Goal: Book appointment/travel/reservation

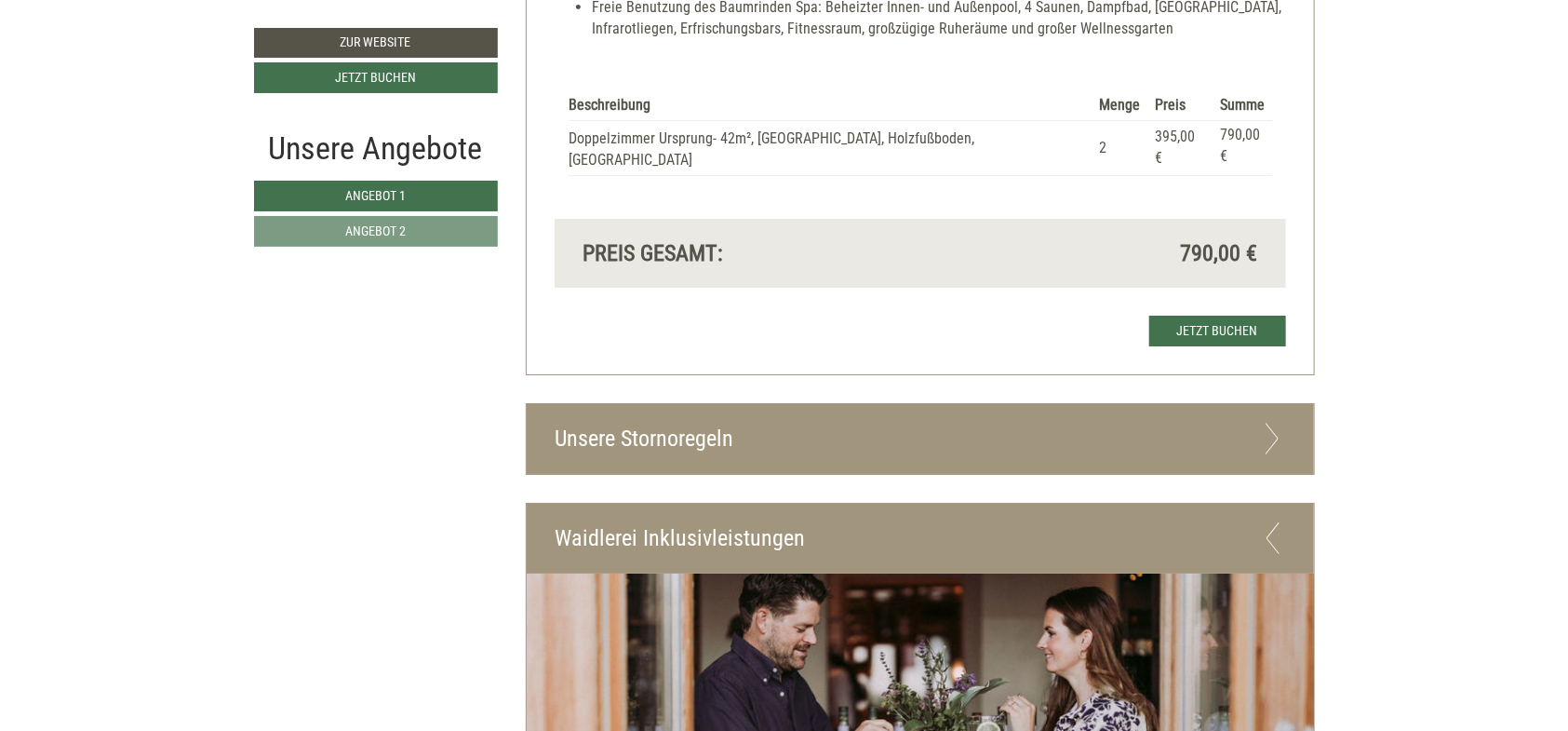
scroll to position [3141, 0]
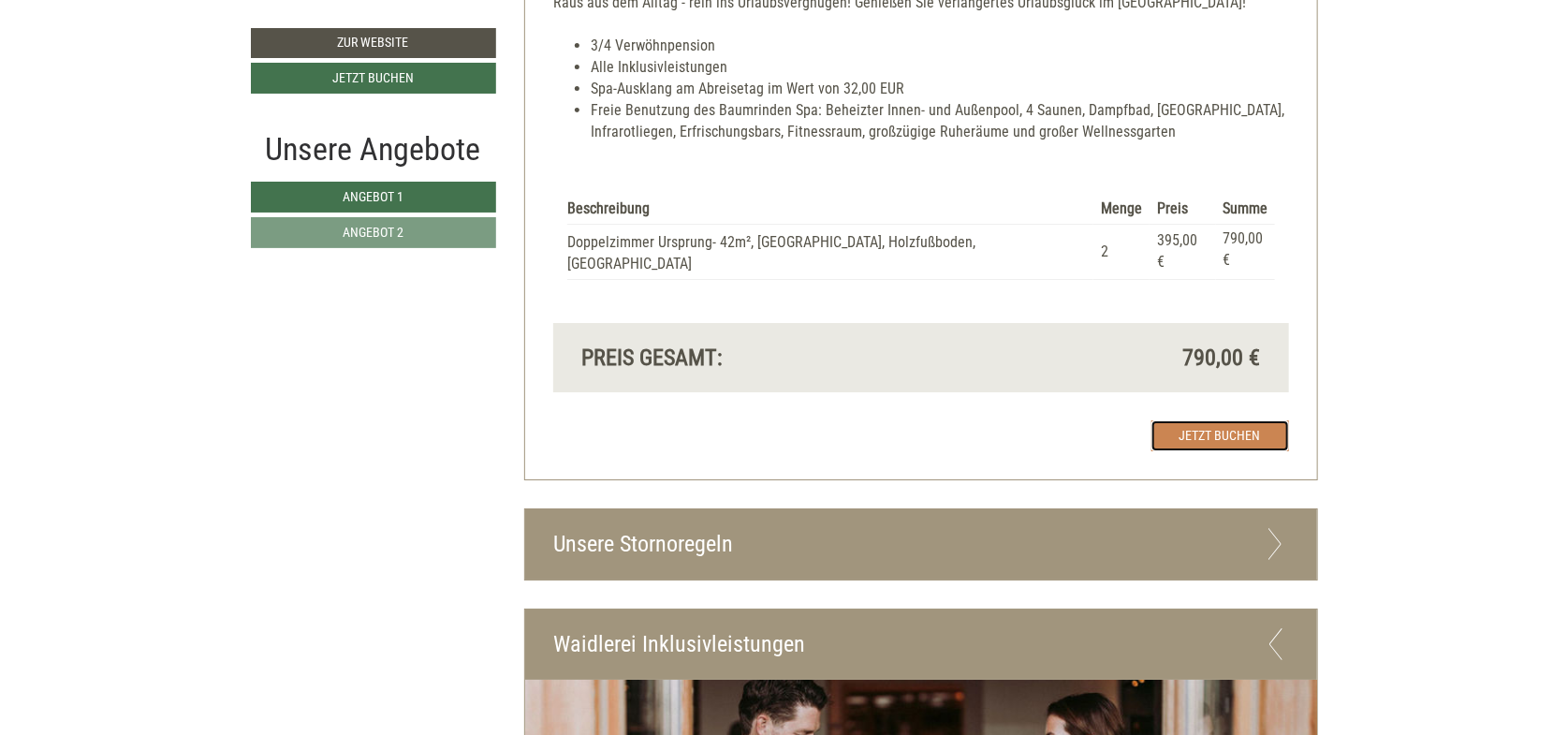
click at [1223, 421] on link "Jetzt buchen" at bounding box center [1220, 436] width 137 height 31
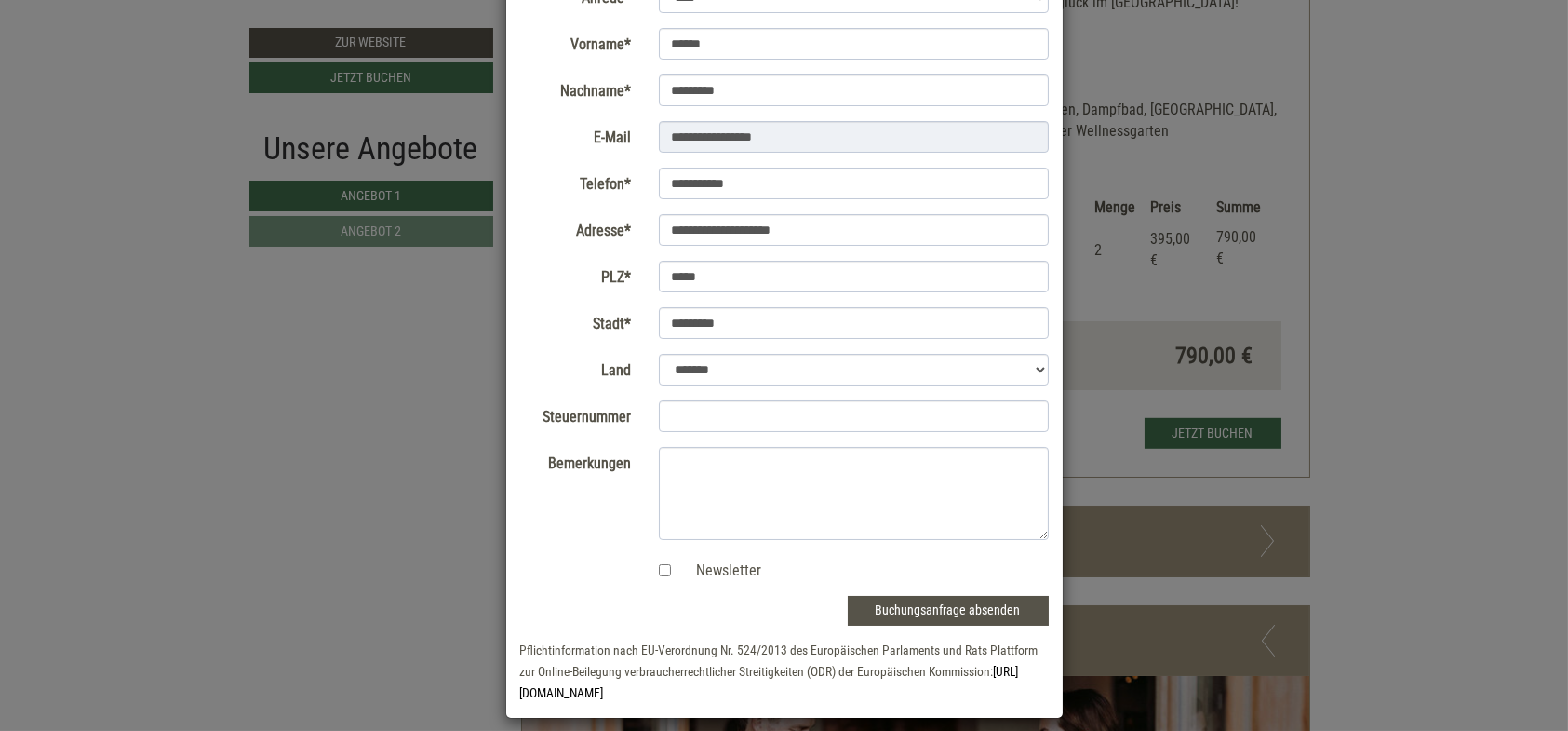
scroll to position [158, 0]
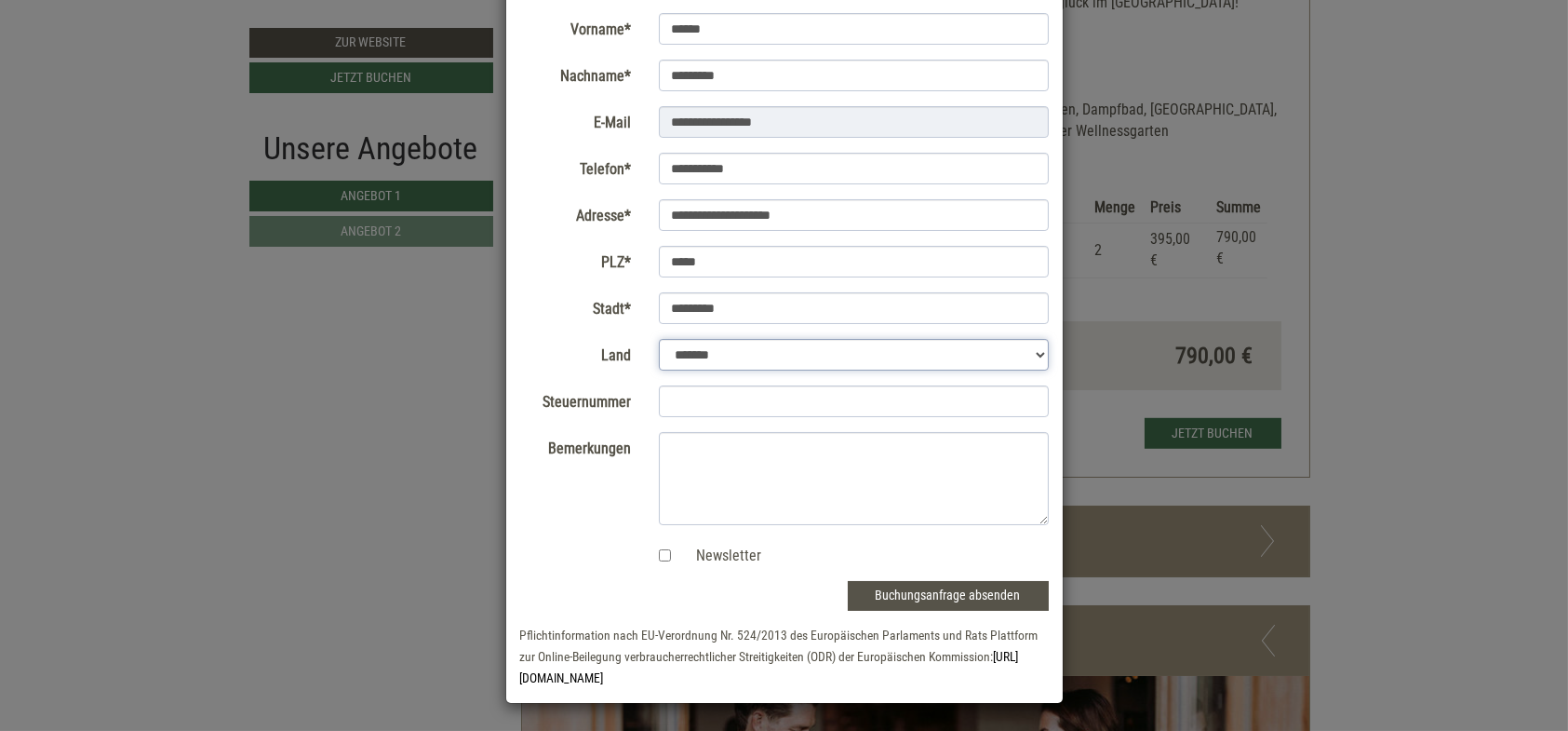
click at [712, 357] on select "**********" at bounding box center [854, 355] width 390 height 32
select select "*"
click at [659, 371] on select "**********" at bounding box center [854, 355] width 390 height 32
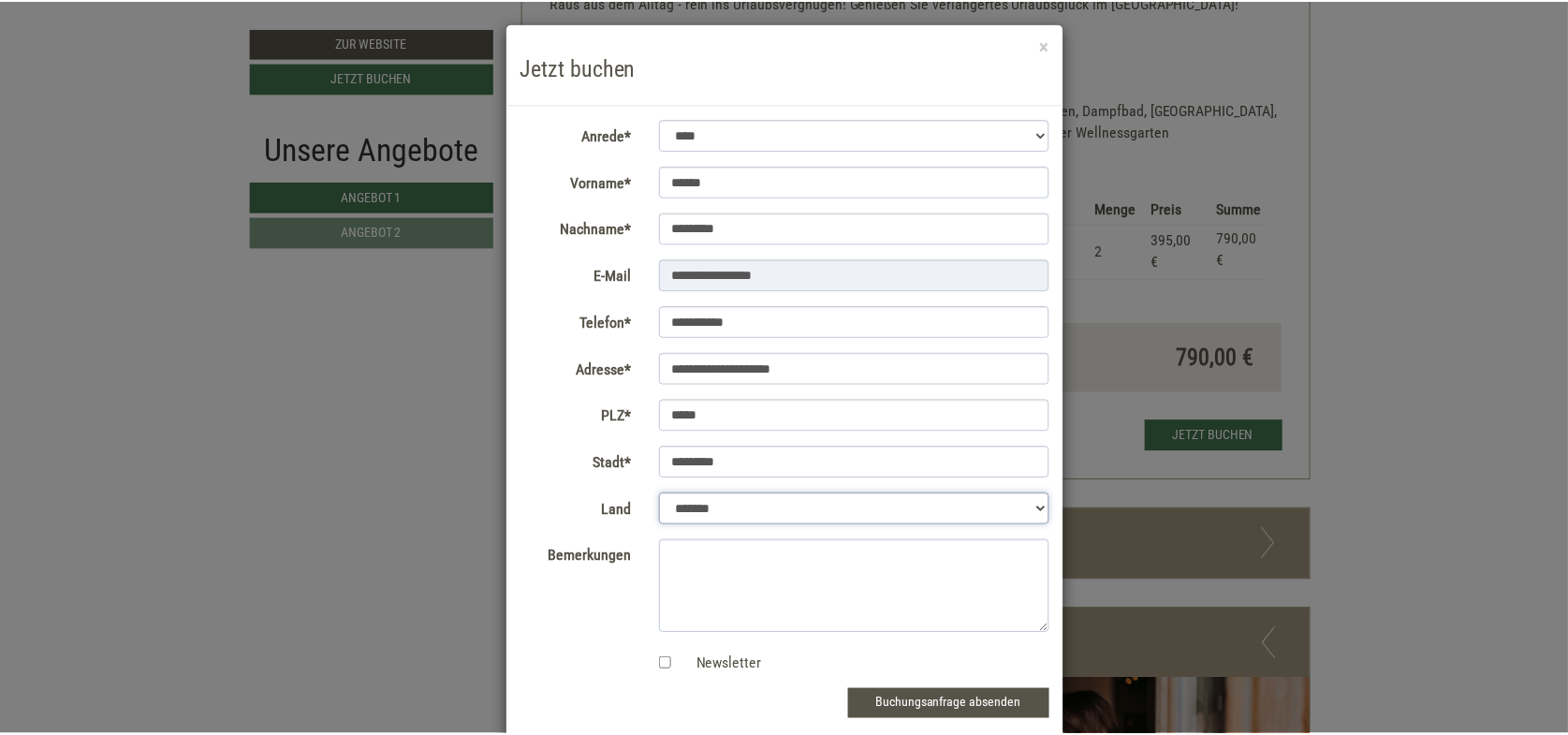
scroll to position [0, 0]
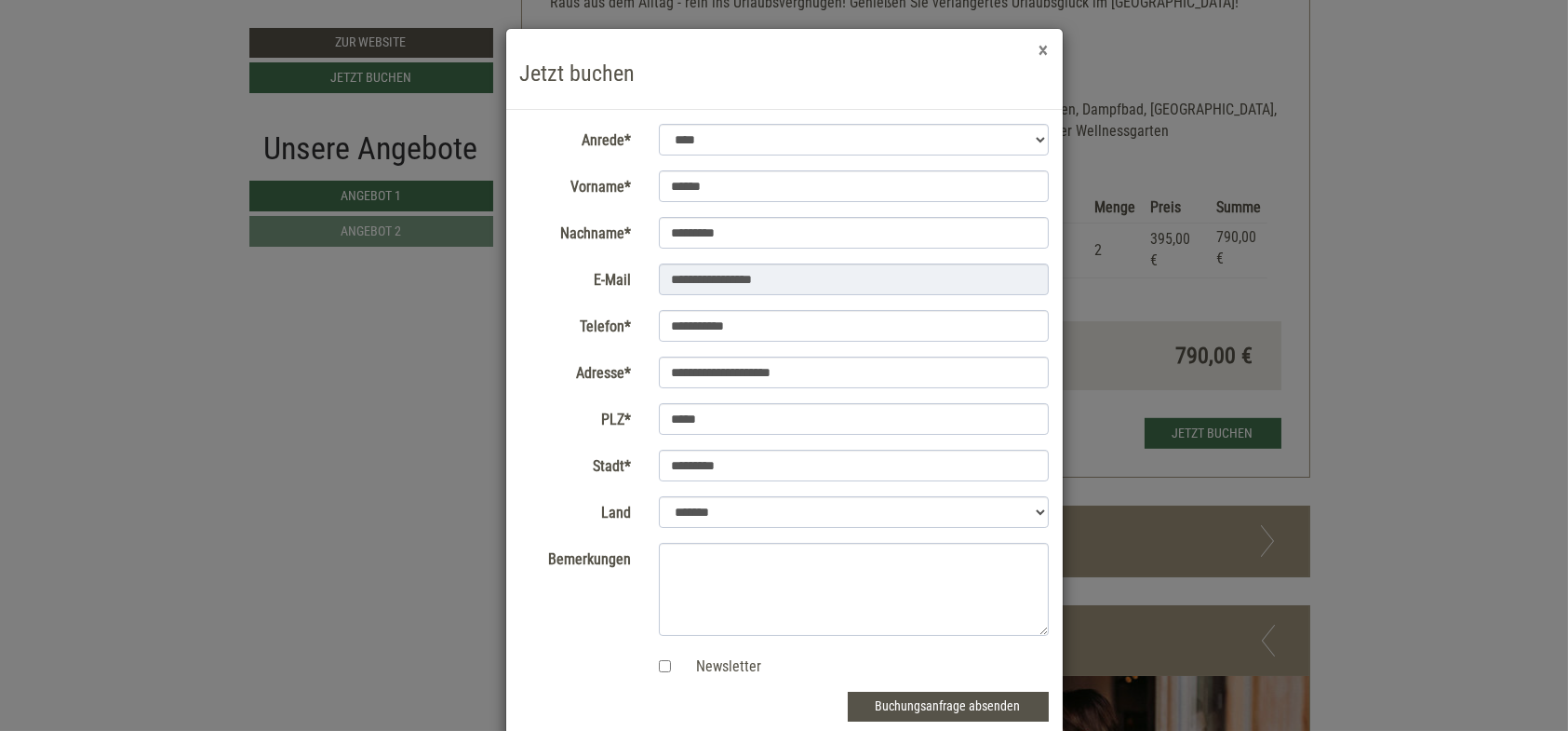
click at [1042, 47] on button "×" at bounding box center [1045, 51] width 10 height 19
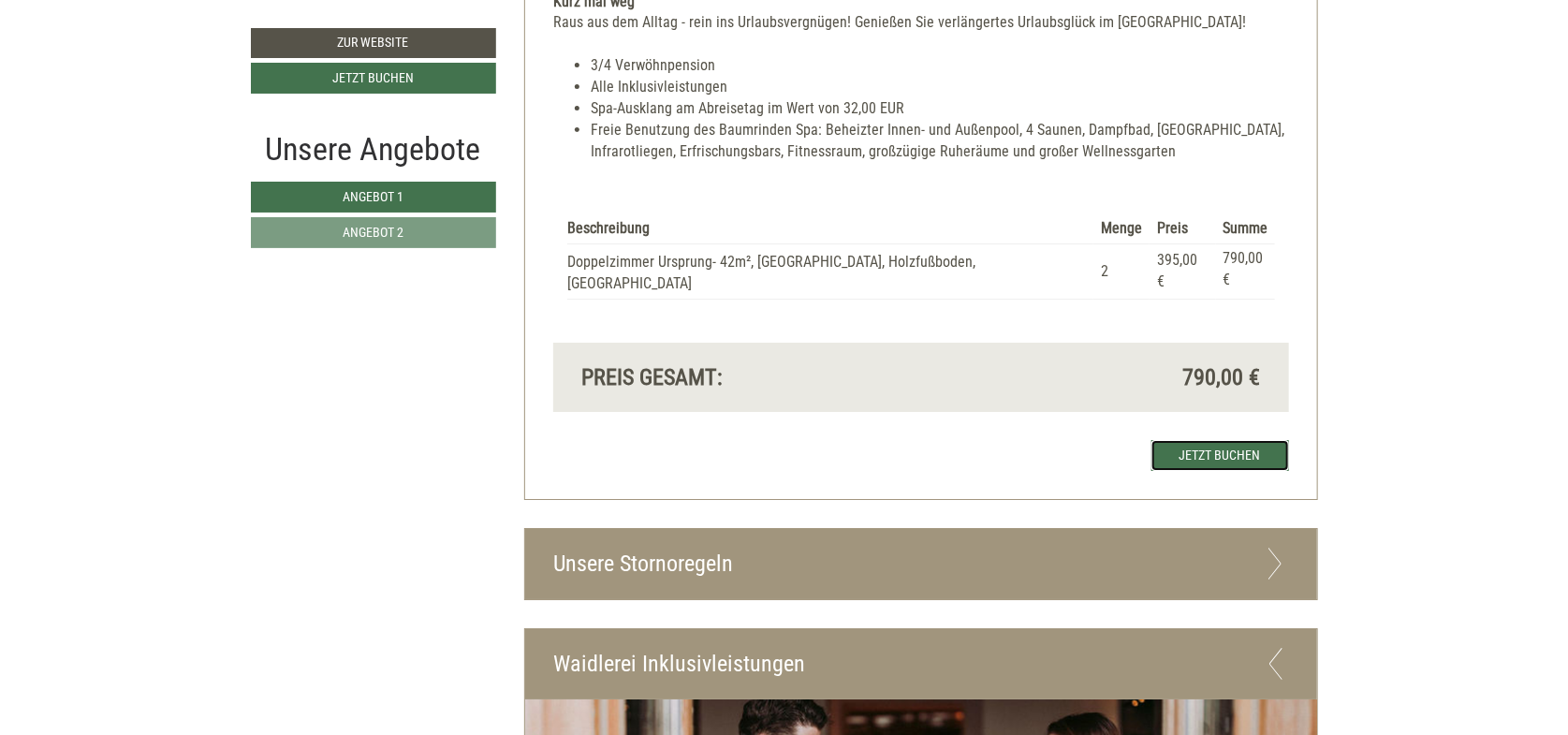
scroll to position [3158, 0]
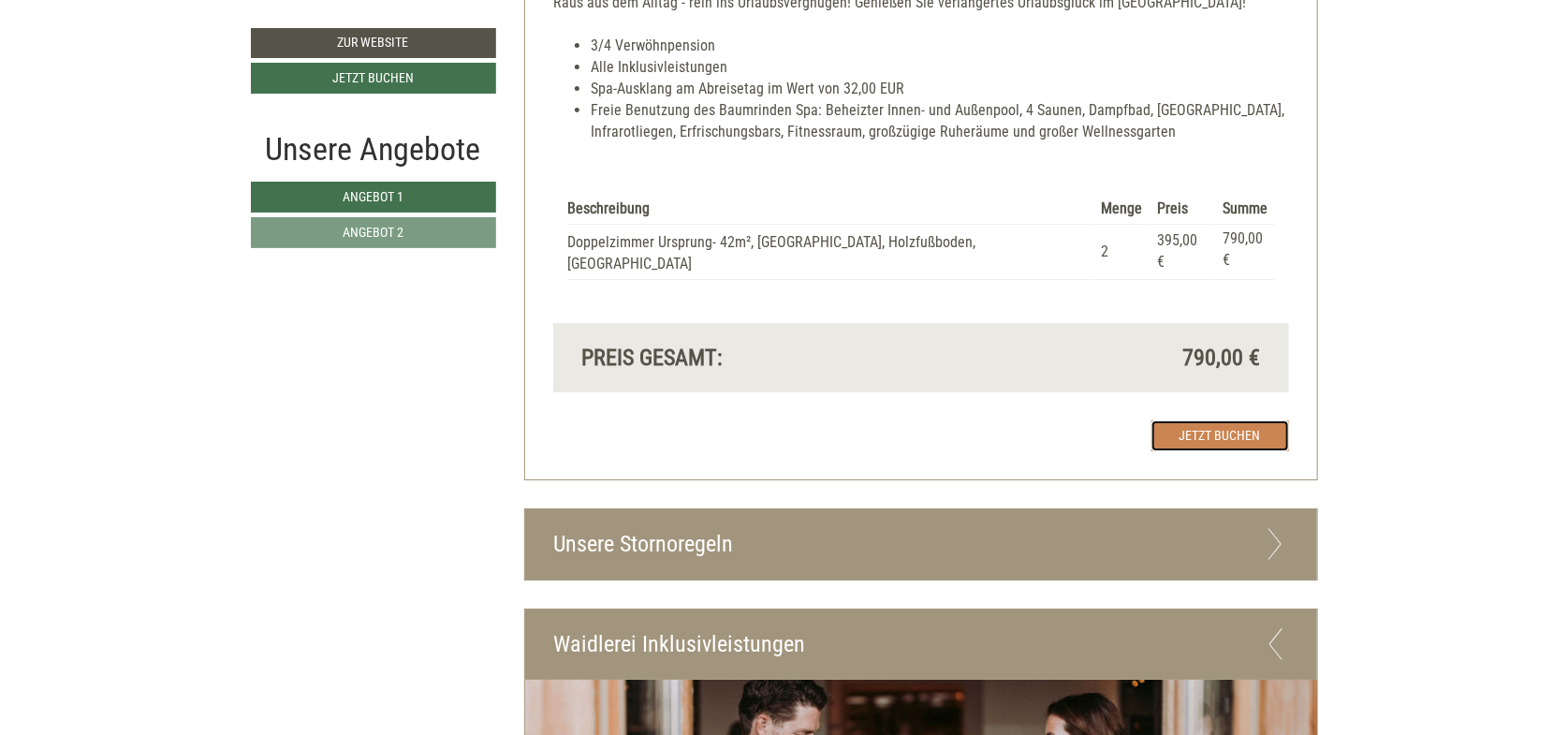
click at [1212, 421] on link "Jetzt buchen" at bounding box center [1220, 436] width 137 height 31
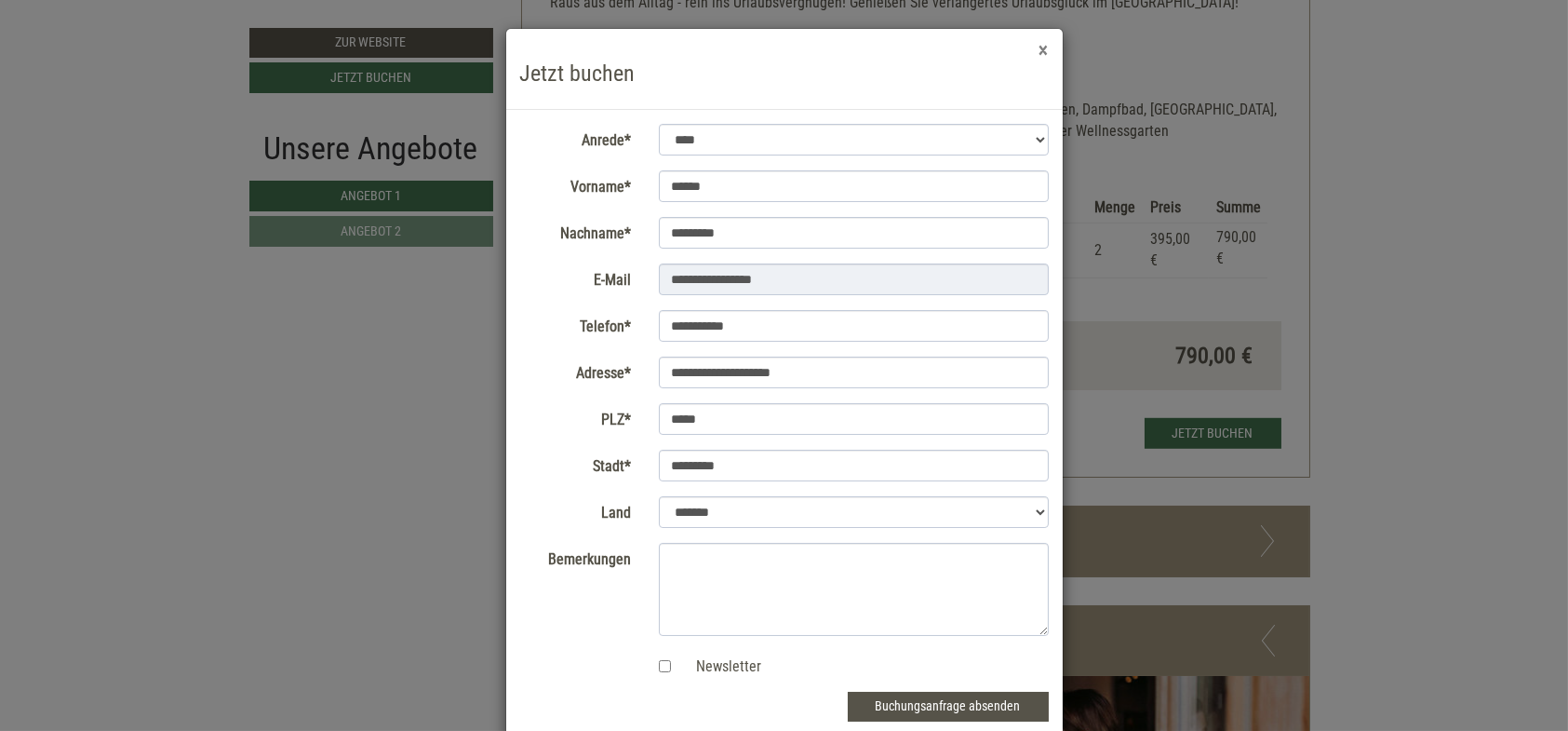
click at [1040, 45] on button "×" at bounding box center [1045, 51] width 10 height 19
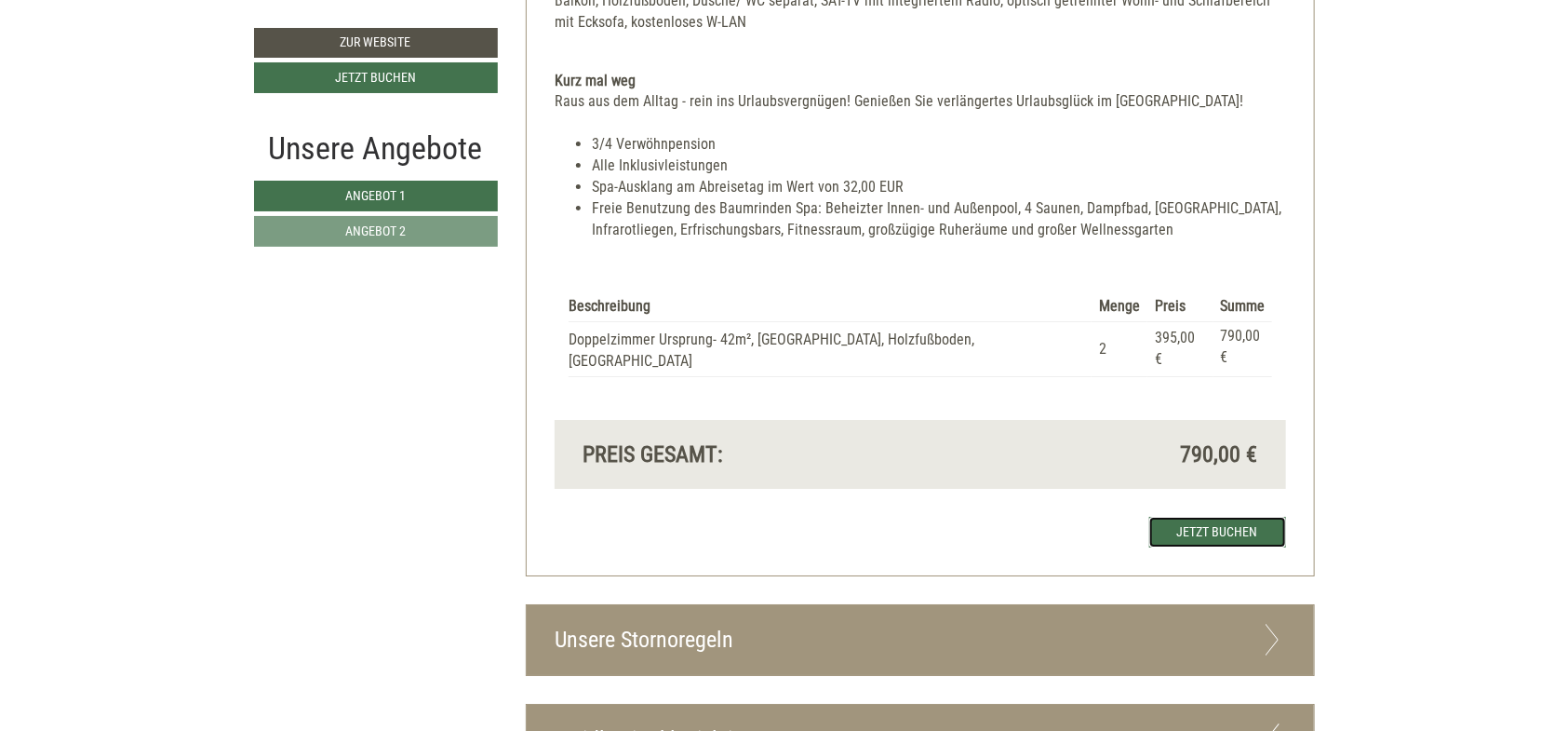
scroll to position [3048, 0]
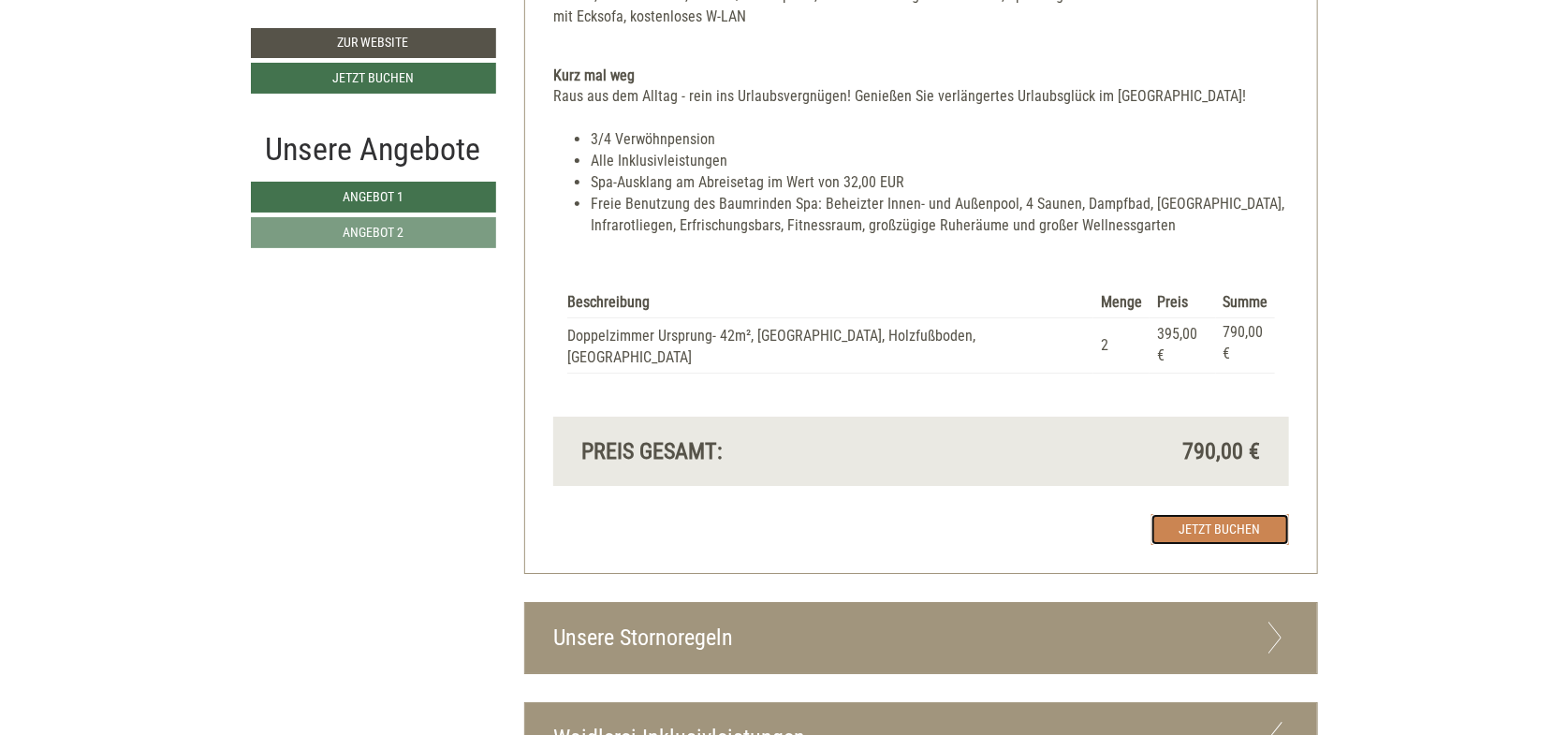
click at [1230, 514] on link "Jetzt buchen" at bounding box center [1220, 529] width 137 height 31
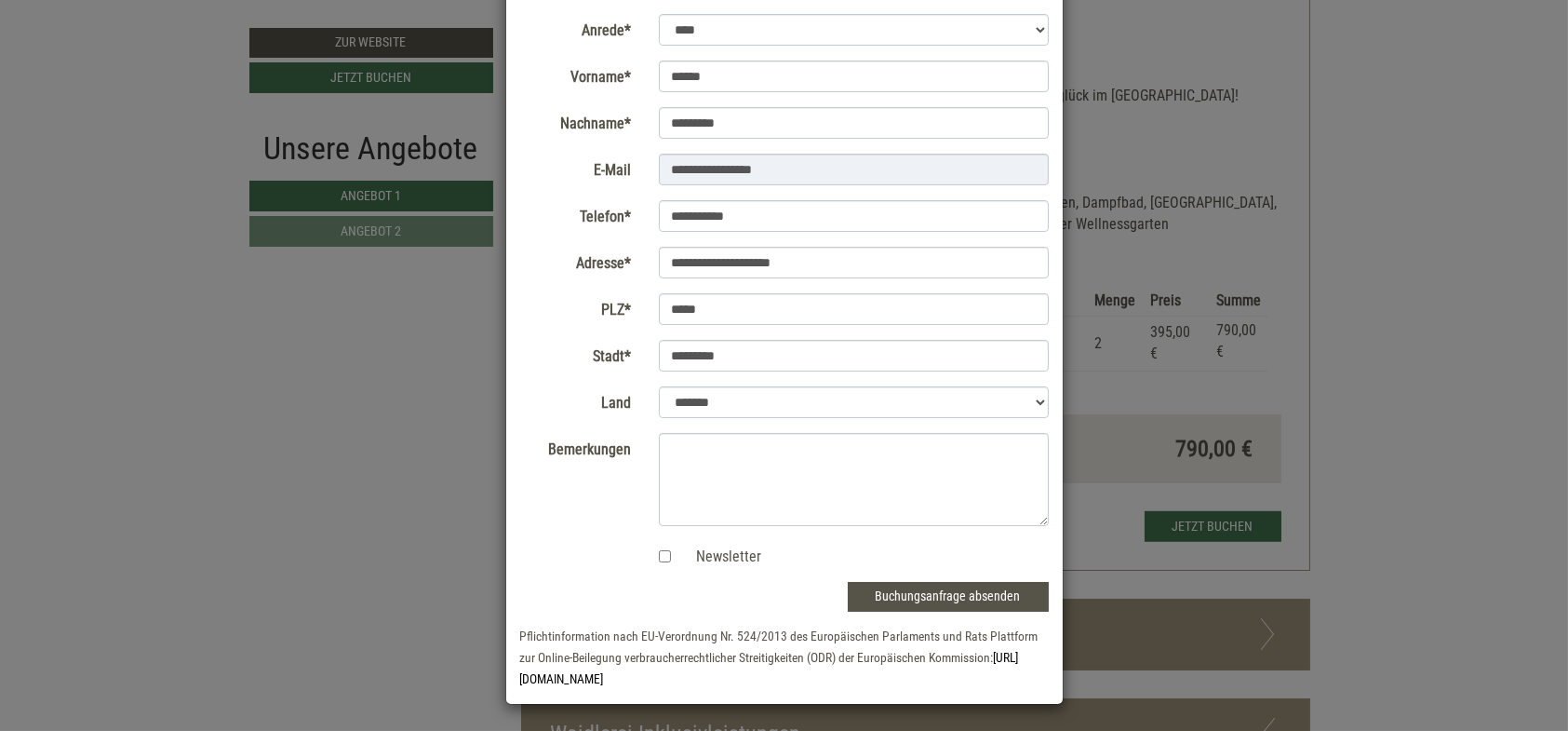
scroll to position [111, 0]
click at [917, 591] on button "Buchungsanfrage absenden" at bounding box center [948, 595] width 201 height 30
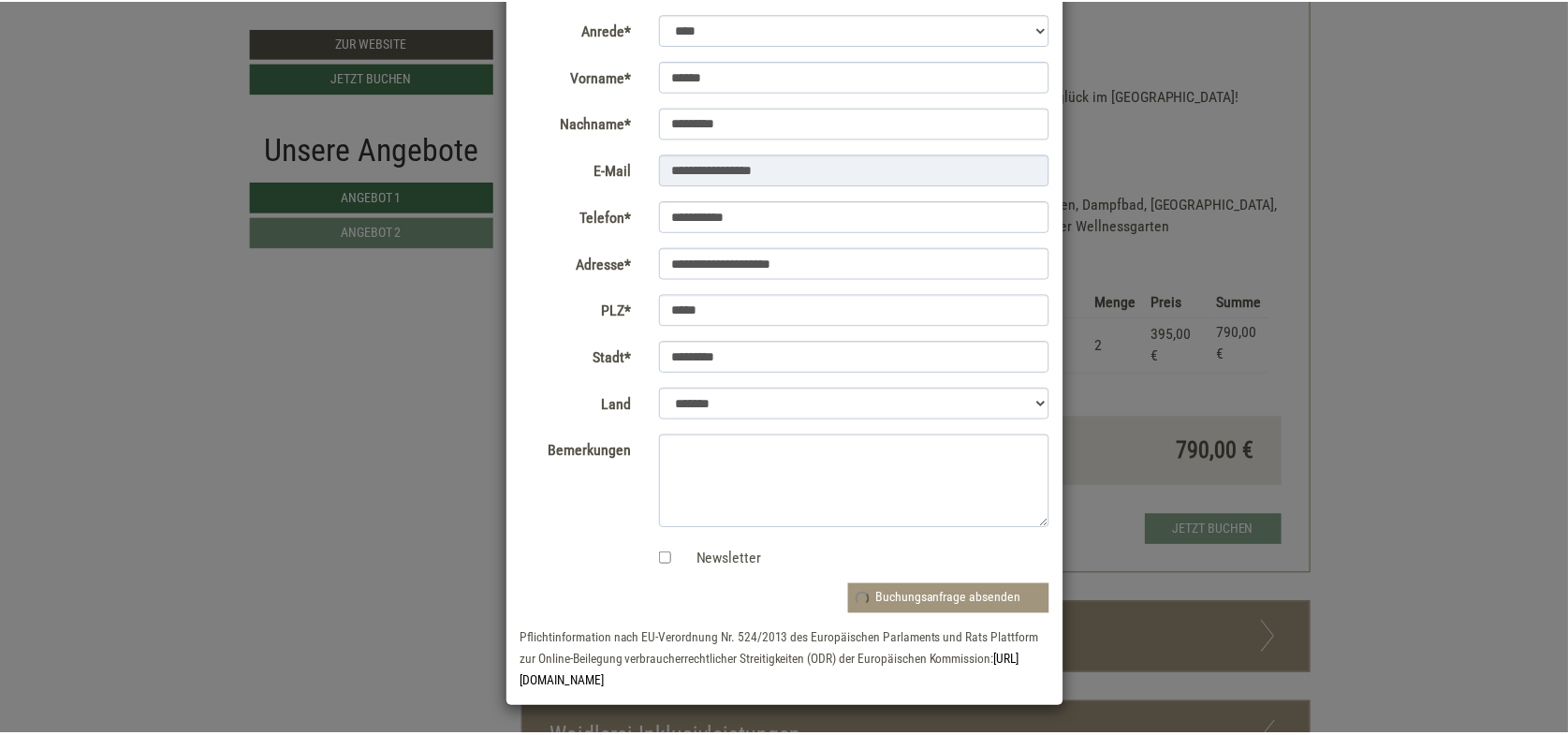
scroll to position [0, 0]
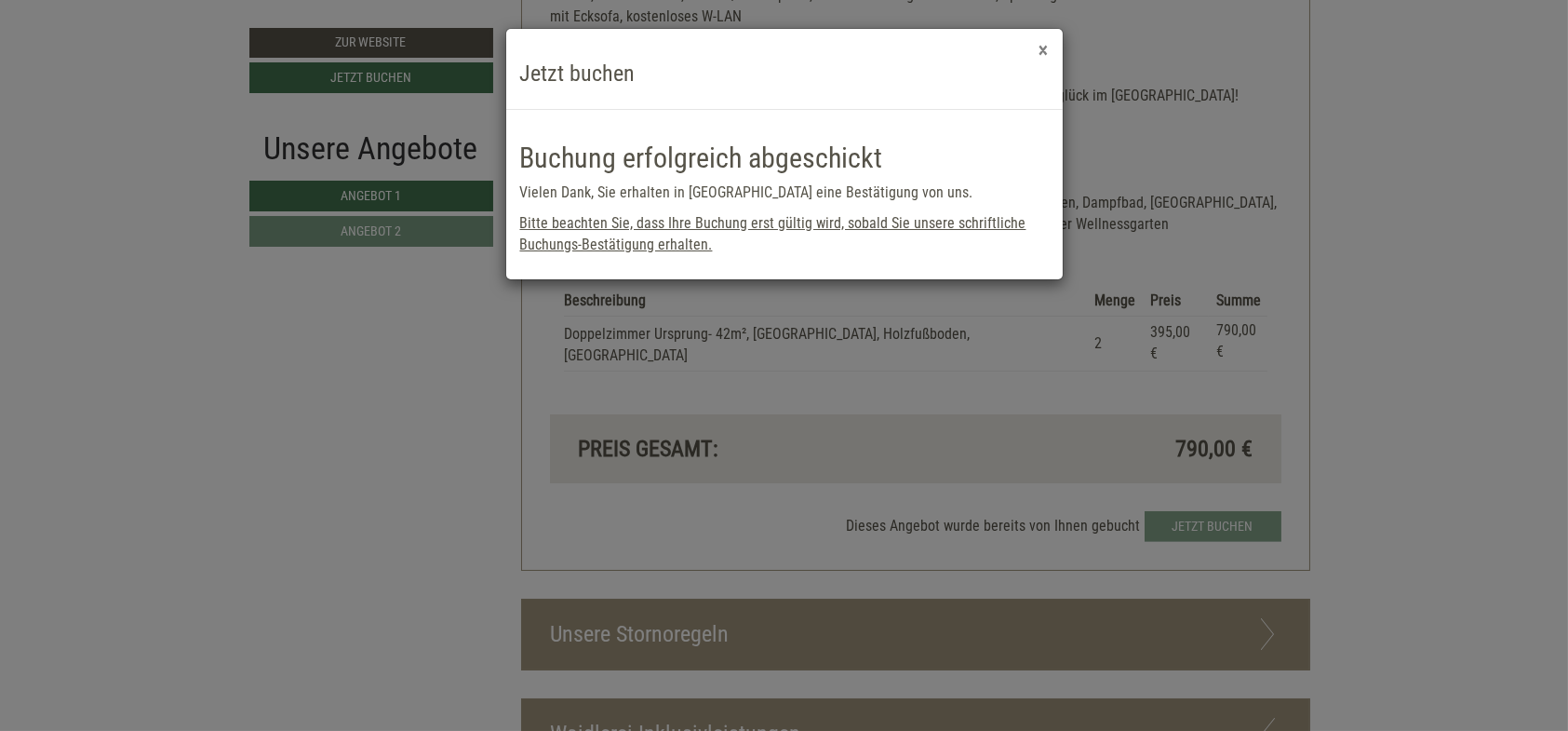
click at [1041, 47] on button "×" at bounding box center [1045, 51] width 10 height 19
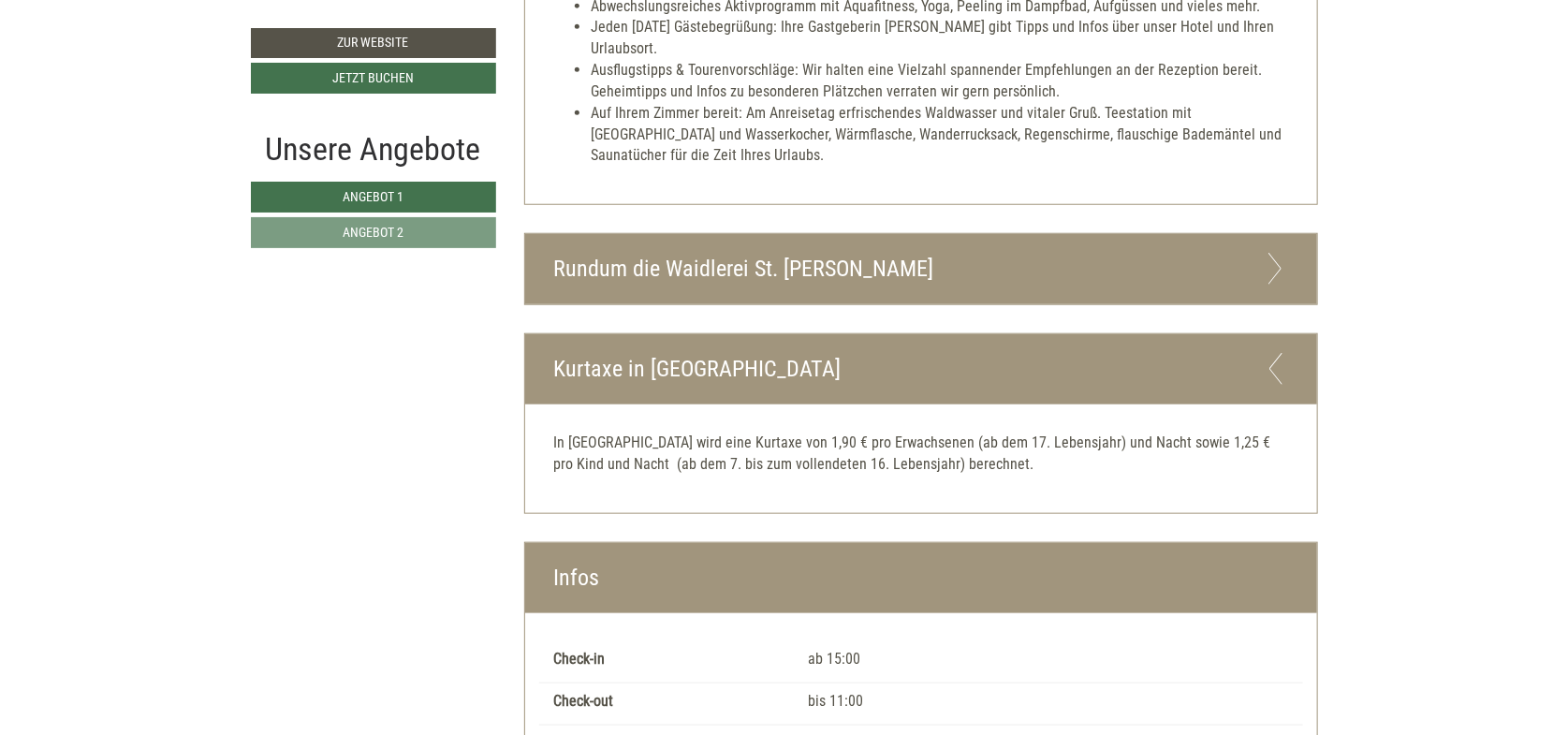
scroll to position [4937, 0]
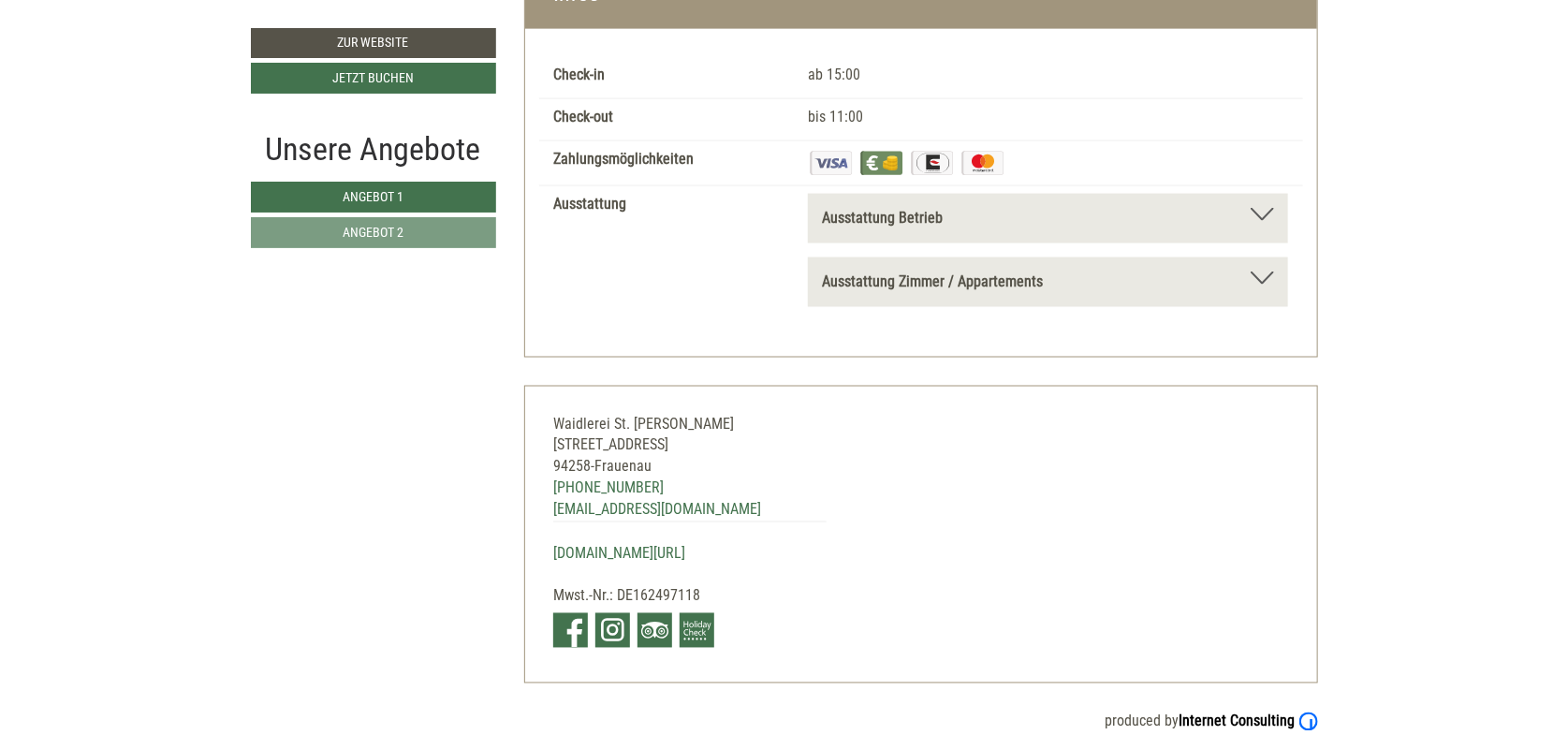
click at [1264, 272] on div at bounding box center [1262, 279] width 23 height 13
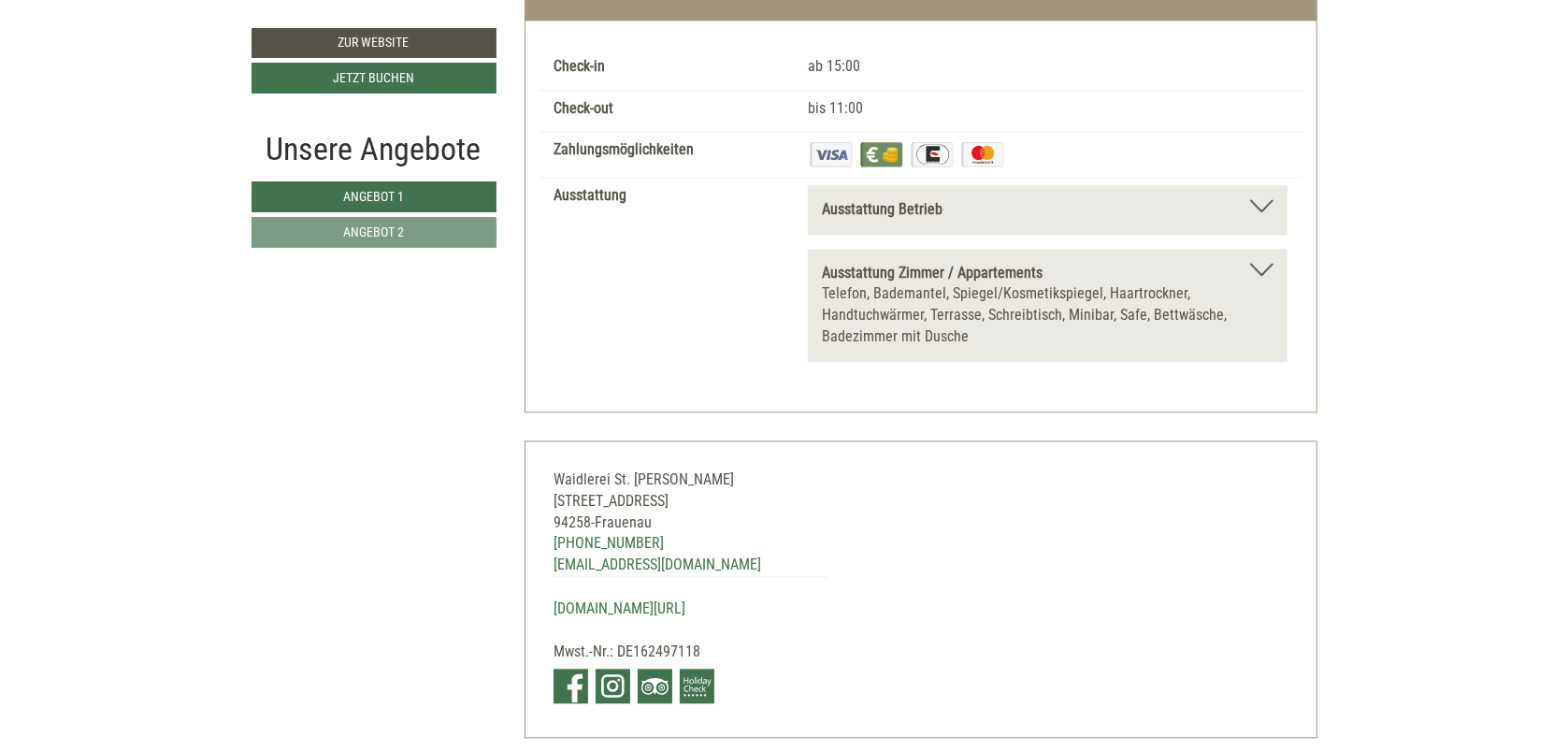
scroll to position [4976, 0]
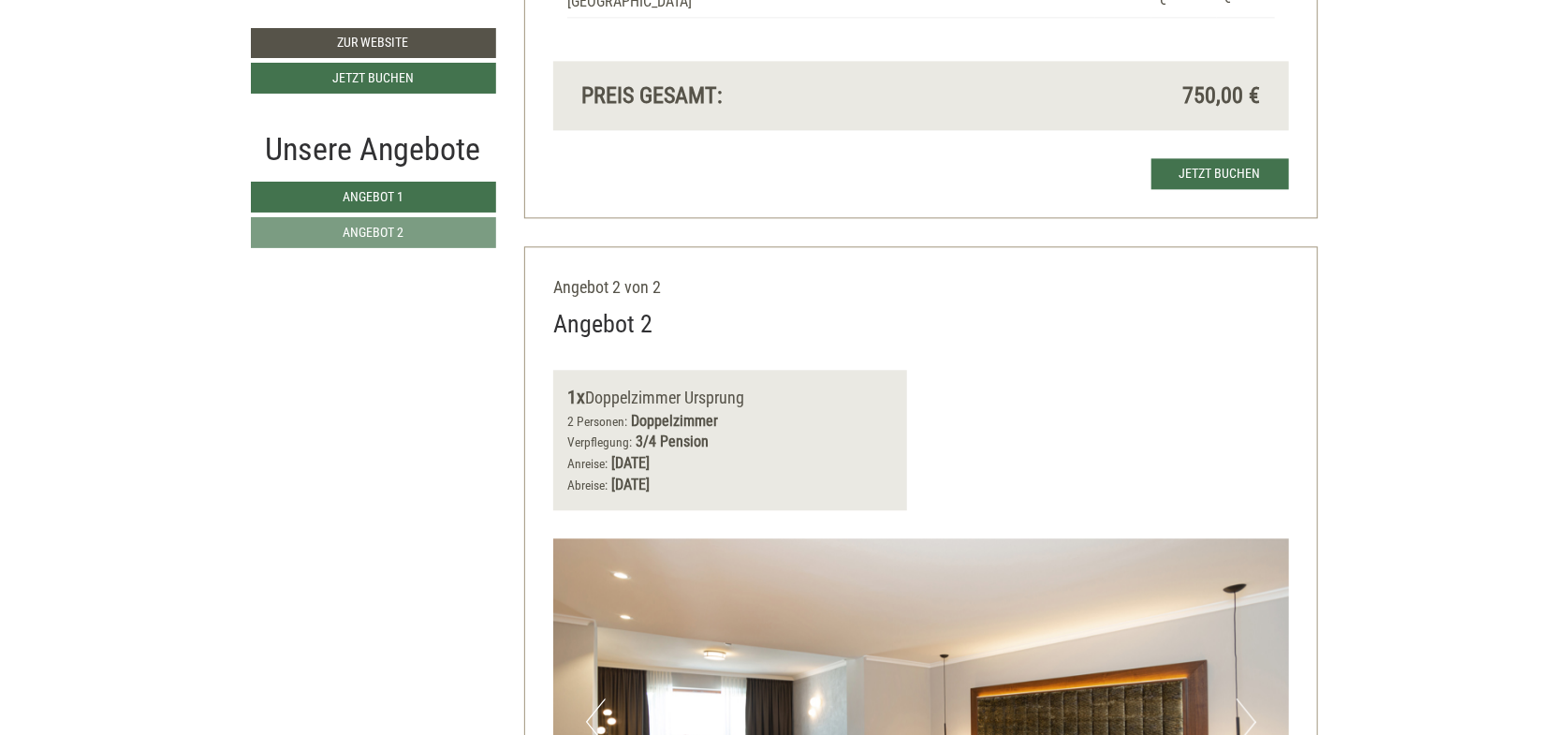
scroll to position [2340, 0]
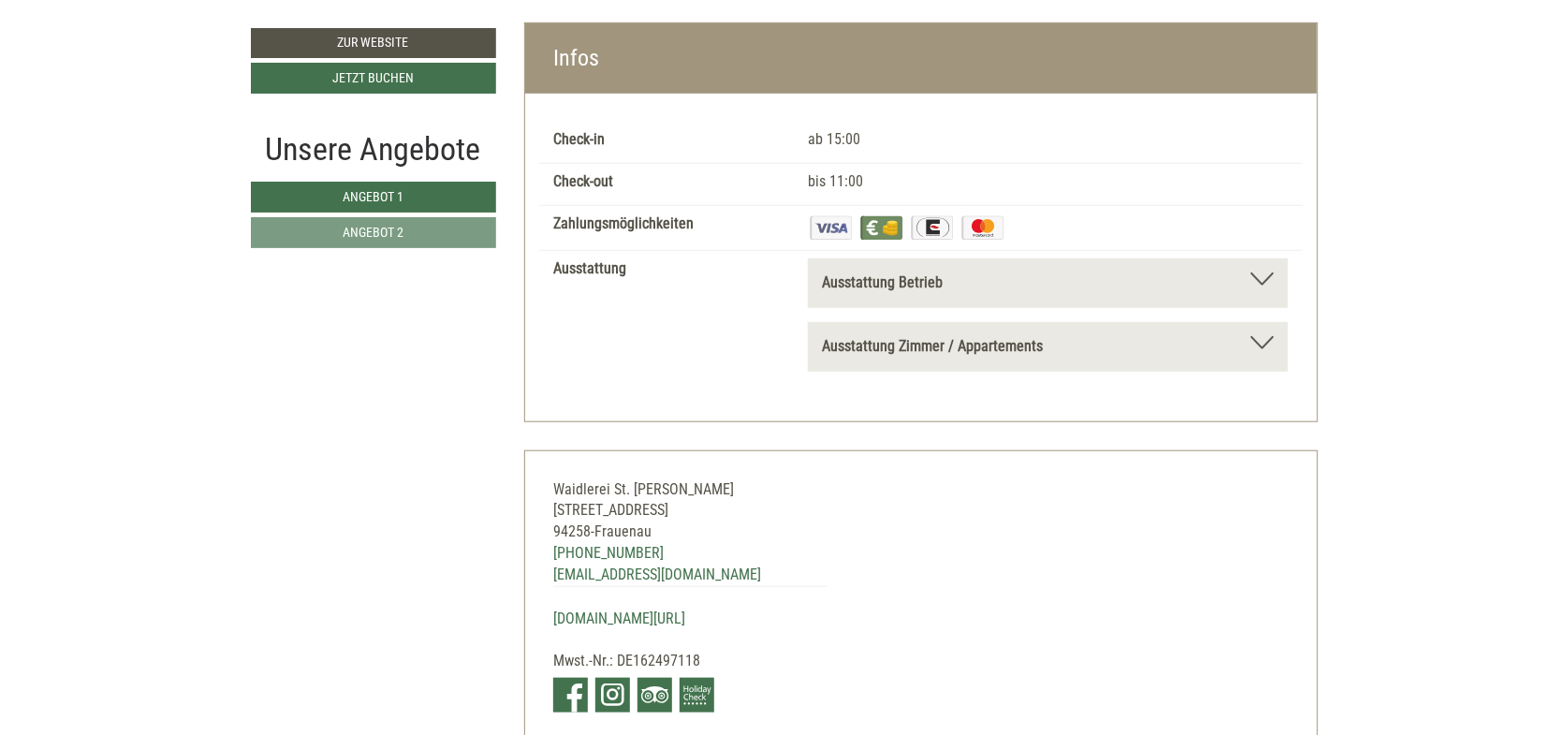
scroll to position [4213, 0]
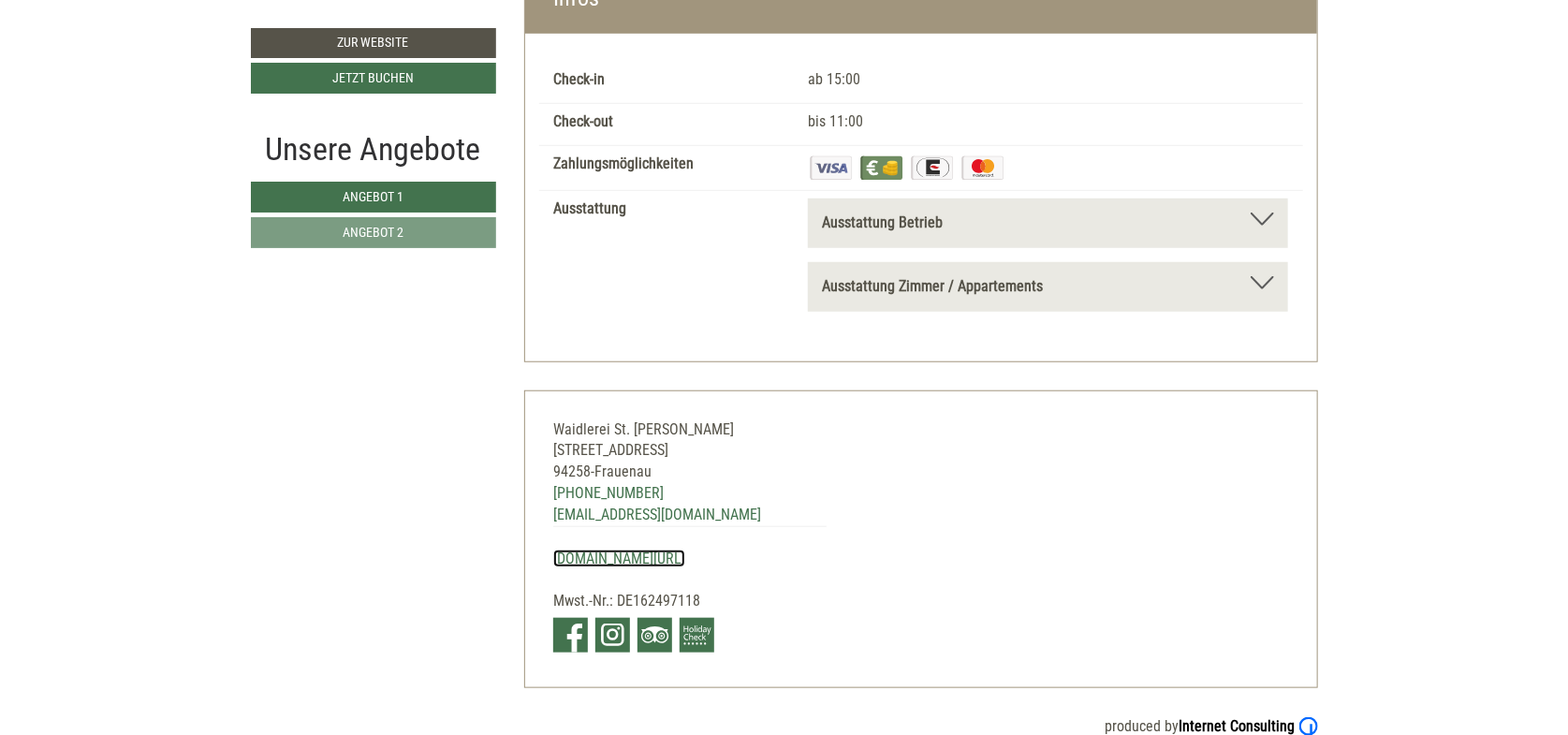
click at [611, 550] on link "[DOMAIN_NAME][URL]" at bounding box center [619, 558] width 132 height 18
